Goal: Transaction & Acquisition: Download file/media

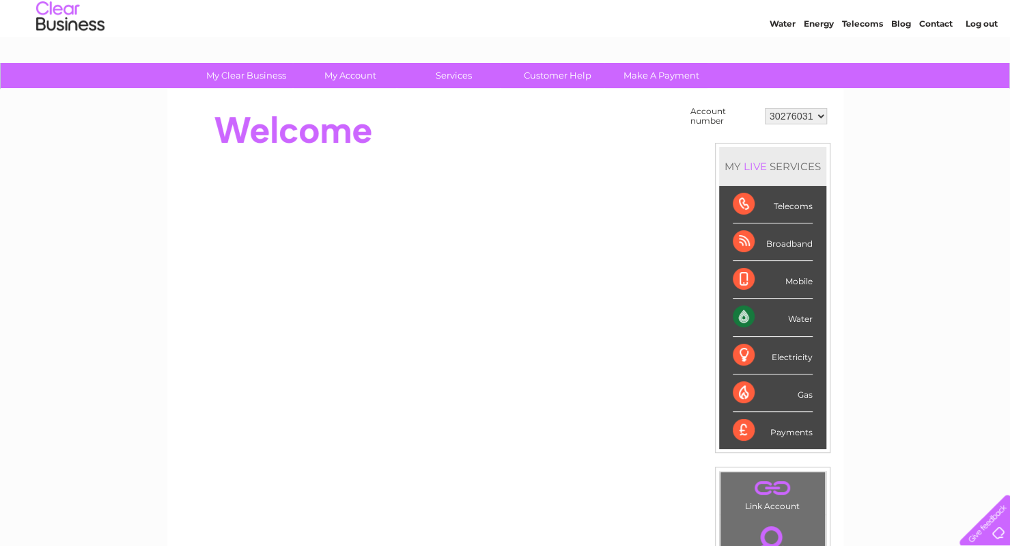
scroll to position [68, 0]
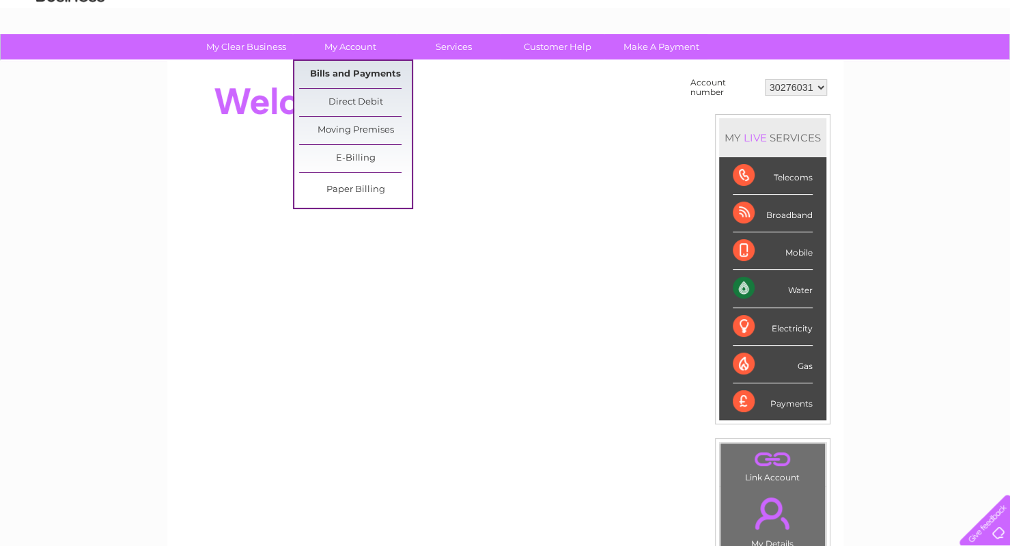
click at [355, 79] on link "Bills and Payments" at bounding box center [355, 74] width 113 height 27
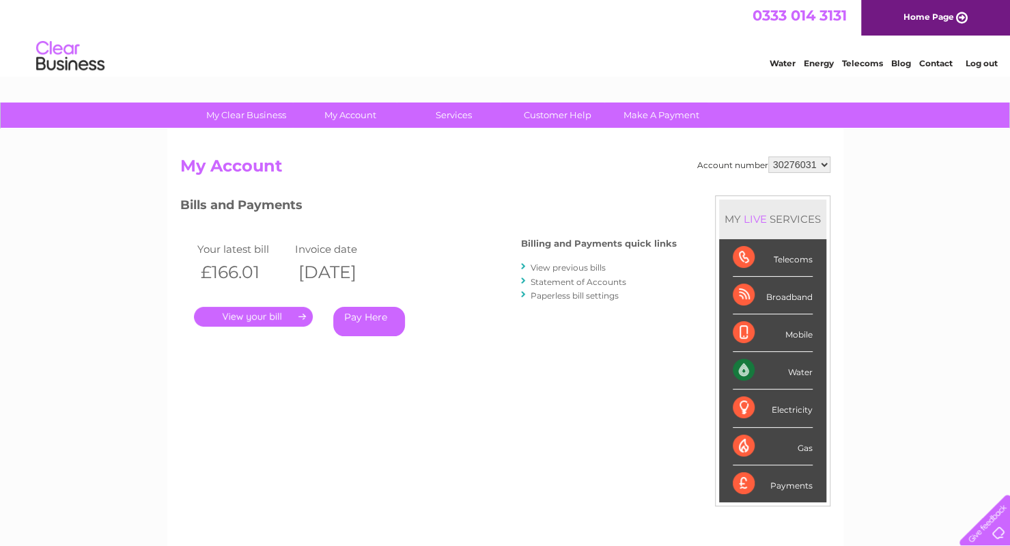
click at [574, 267] on link "View previous bills" at bounding box center [568, 267] width 75 height 10
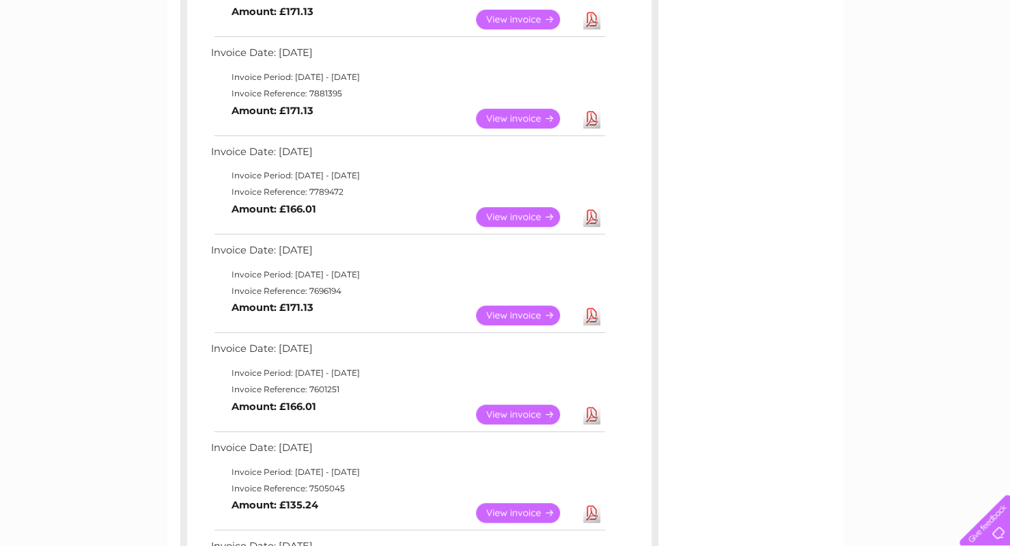
scroll to position [341, 0]
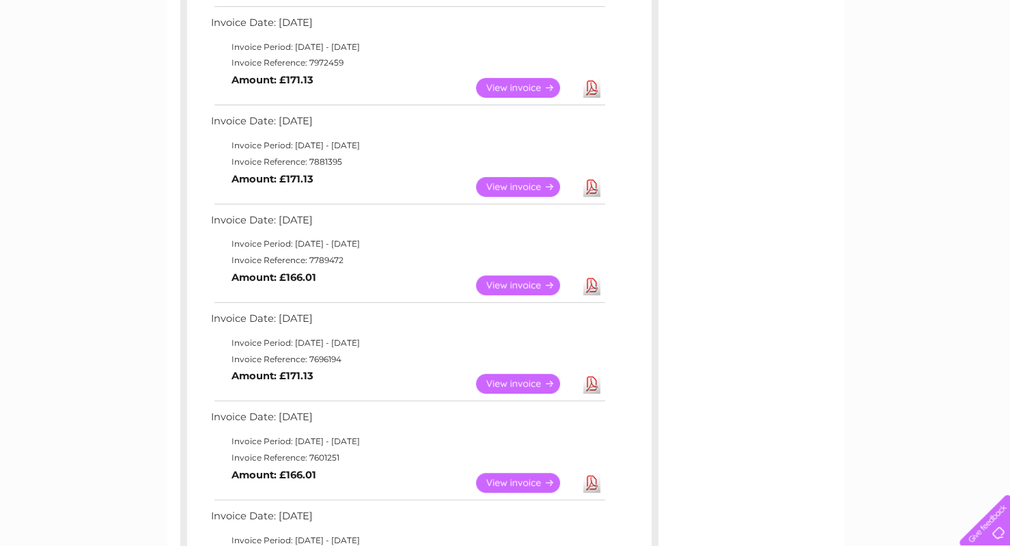
click at [591, 285] on link "Download" at bounding box center [591, 285] width 17 height 20
click at [590, 184] on link "Download" at bounding box center [591, 187] width 17 height 20
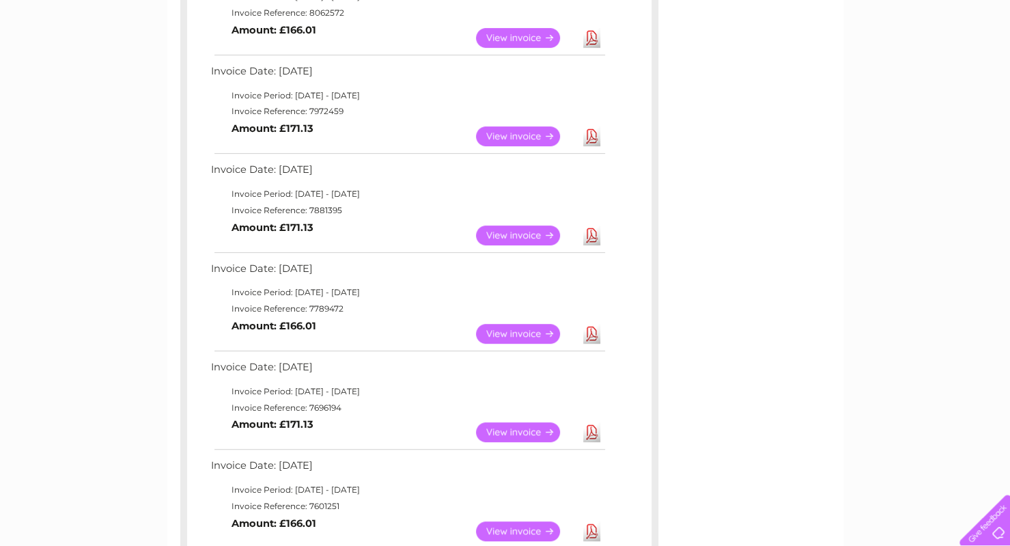
scroll to position [273, 0]
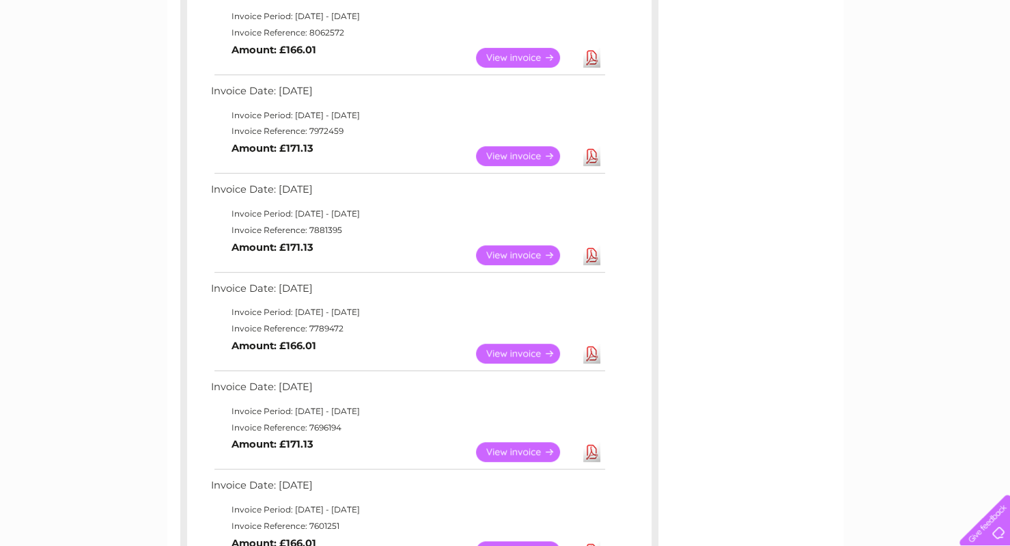
click at [594, 152] on link "Download" at bounding box center [591, 156] width 17 height 20
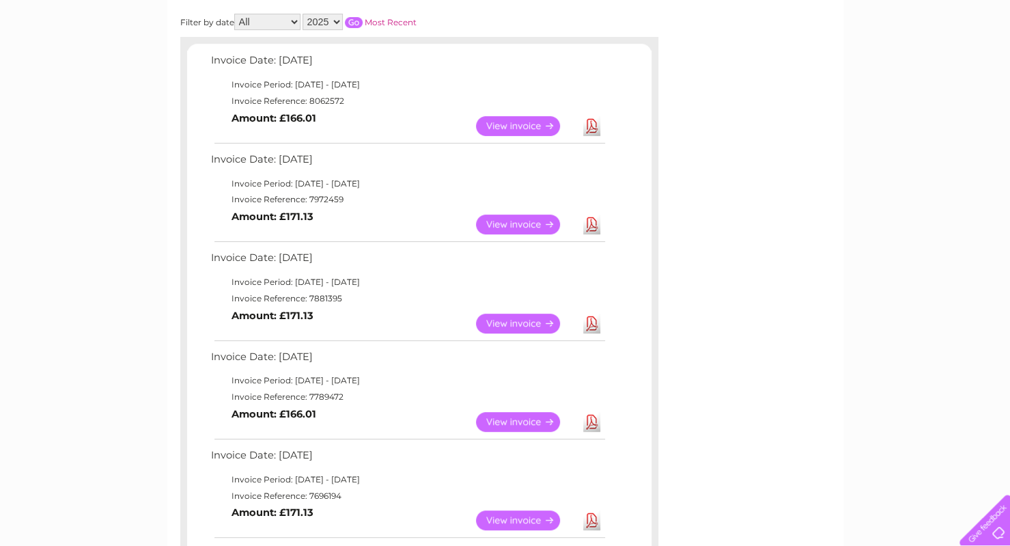
click at [593, 124] on link "Download" at bounding box center [591, 126] width 17 height 20
